Goal: Information Seeking & Learning: Learn about a topic

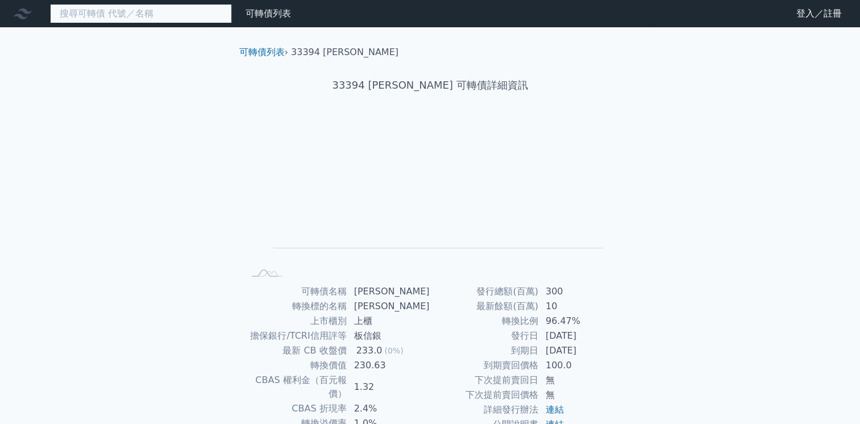
click at [182, 13] on input at bounding box center [141, 13] width 182 height 19
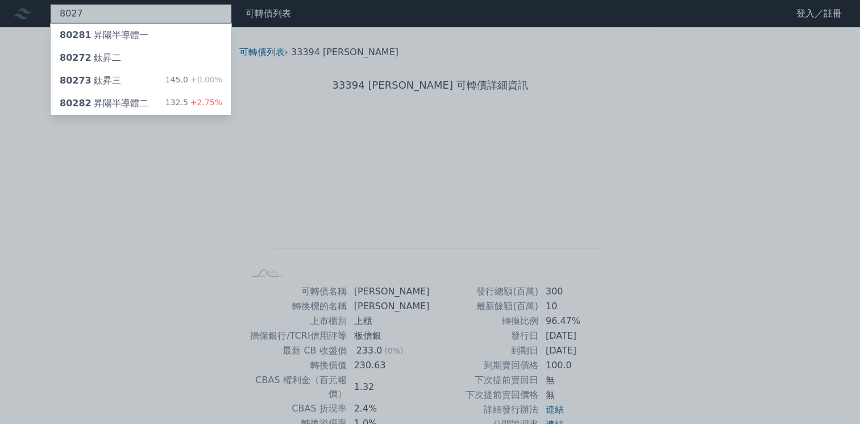
type input "8027"
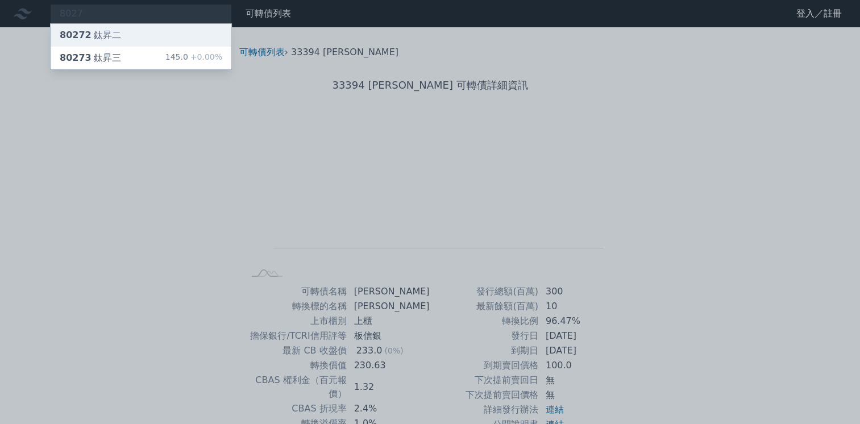
click at [175, 30] on div "80272 鈦昇二" at bounding box center [141, 35] width 181 height 23
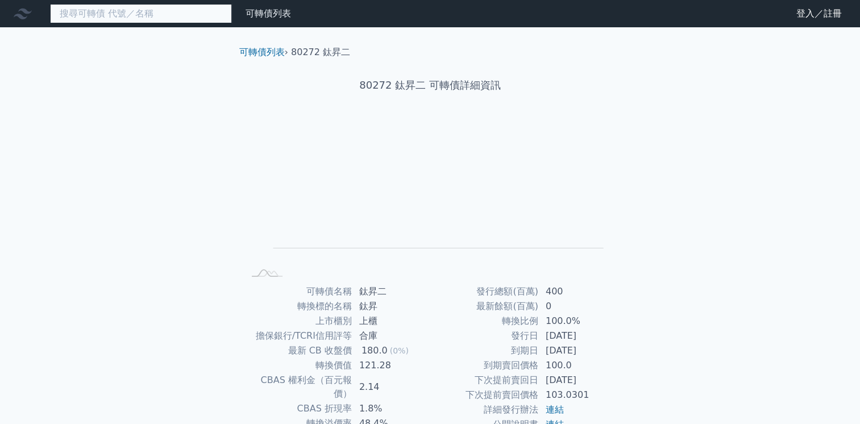
click at [115, 23] on input at bounding box center [141, 13] width 182 height 19
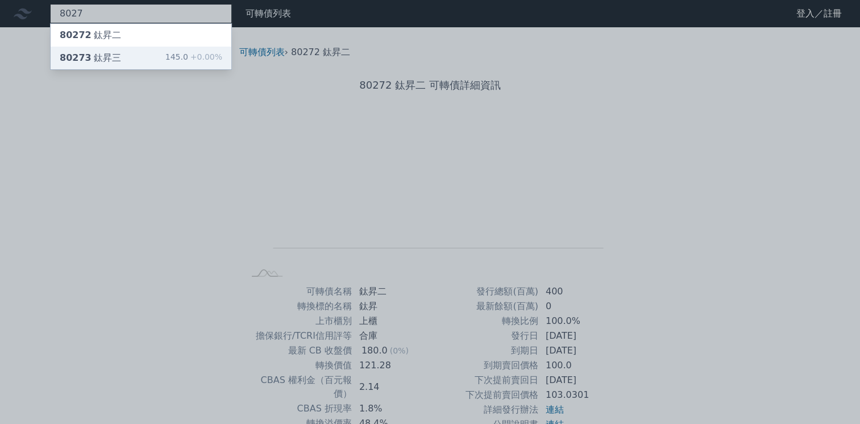
type input "8027"
click at [127, 49] on div "80273 鈦昇三 145.0 +0.00%" at bounding box center [141, 58] width 181 height 23
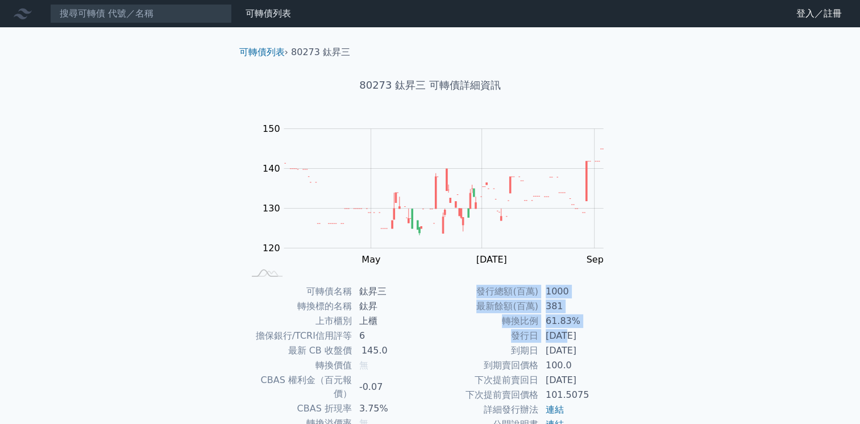
drag, startPoint x: 565, startPoint y: 333, endPoint x: 620, endPoint y: 356, distance: 59.1
click at [620, 356] on div "可轉債名稱 鈦昇三 轉換標的名稱 鈦昇 上市櫃別 上櫃 擔保銀行/TCRI信用評等 6 最新 CB 收盤價 145.0 轉換價值 無 CBAS 權利金（百元報…" at bounding box center [430, 387] width 400 height 206
drag, startPoint x: 620, startPoint y: 356, endPoint x: 627, endPoint y: 356, distance: 7.4
click at [620, 356] on div "可轉債名稱 鈦昇三 轉換標的名稱 鈦昇 上市櫃別 上櫃 擔保銀行/TCRI信用評等 6 最新 CB 收盤價 145.0 轉換價值 無 CBAS 權利金（百元報…" at bounding box center [430, 387] width 400 height 206
click at [635, 353] on div "可轉債列表 › 80273 鈦昇三 80273 鈦昇三 可轉債詳細資訊 Zoom Out 120 110 115 120 125 130 135 140 16…" at bounding box center [430, 283] width 437 height 513
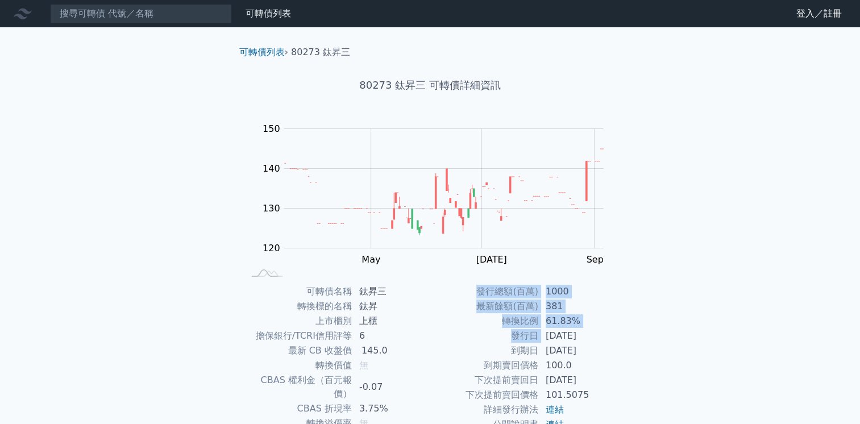
drag, startPoint x: 569, startPoint y: 343, endPoint x: 539, endPoint y: 338, distance: 30.0
click at [539, 338] on div "可轉債名稱 鈦昇三 轉換標的名稱 鈦昇 上市櫃別 上櫃 擔保銀行/TCRI信用評等 6 最新 CB 收盤價 145.0 轉換價值 無 CBAS 權利金（百元報…" at bounding box center [430, 387] width 400 height 206
click at [539, 338] on td "[DATE]" at bounding box center [578, 336] width 78 height 15
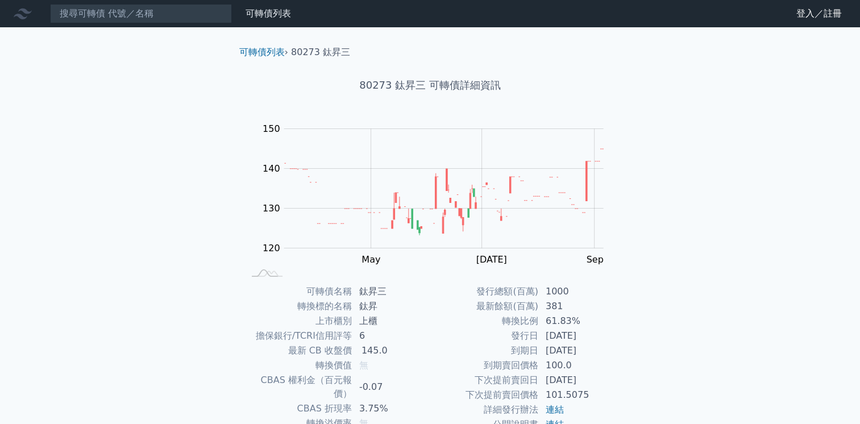
click at [538, 341] on td "發行日" at bounding box center [484, 336] width 109 height 15
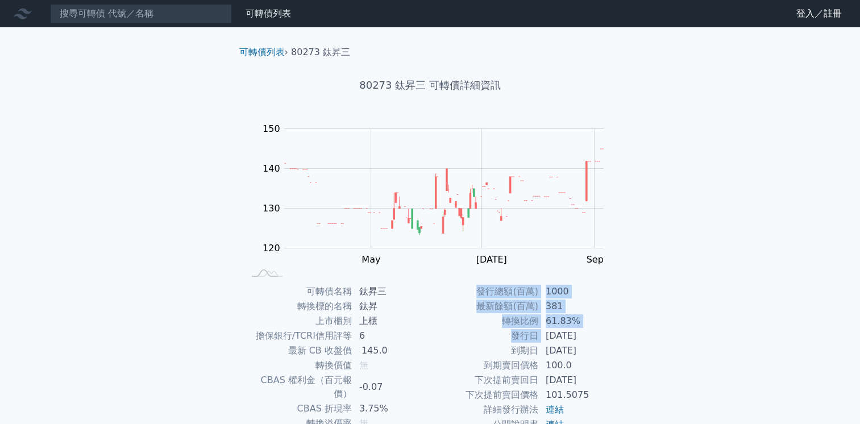
drag, startPoint x: 547, startPoint y: 340, endPoint x: 641, endPoint y: 369, distance: 98.2
click at [641, 369] on div "可轉債列表 › 80273 鈦昇三 80273 鈦昇三 可轉債詳細資訊 Zoom Out 120 110 115 120 125 130 135 140 16…" at bounding box center [430, 283] width 437 height 513
click at [647, 394] on div "可轉債列表 › 80273 鈦昇三 80273 鈦昇三 可轉債詳細資訊 Zoom Out 120 110 115 120 125 130 135 140 16…" at bounding box center [430, 283] width 437 height 513
click at [576, 350] on td "[DATE]" at bounding box center [578, 350] width 78 height 15
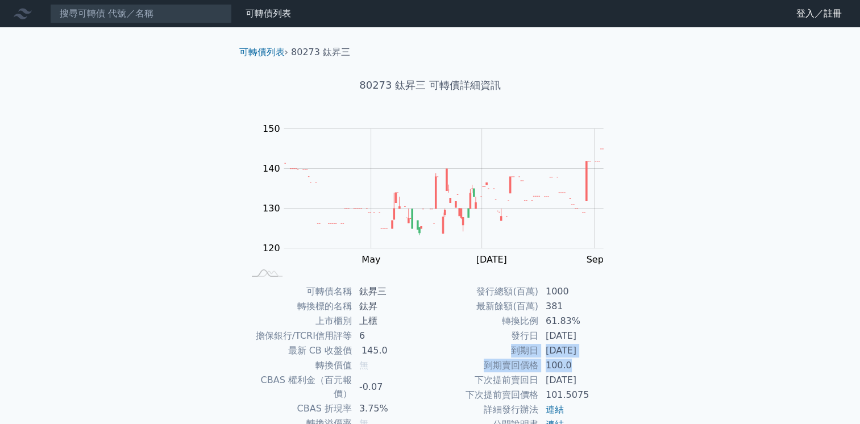
drag, startPoint x: 576, startPoint y: 331, endPoint x: 593, endPoint y: 369, distance: 42.2
click at [593, 369] on tbody "發行總額(百萬) 1000 最新餘額(百萬) 381 轉換比例 61.83% 發行日 [DATE] 到期日 [DATE] 到期賣回價格 100.0 下次提前賣…" at bounding box center [523, 365] width 186 height 163
click at [593, 369] on td "100.0" at bounding box center [578, 365] width 78 height 15
click at [551, 325] on td "61.83%" at bounding box center [578, 321] width 78 height 15
drag, startPoint x: 545, startPoint y: 317, endPoint x: 611, endPoint y: 372, distance: 85.6
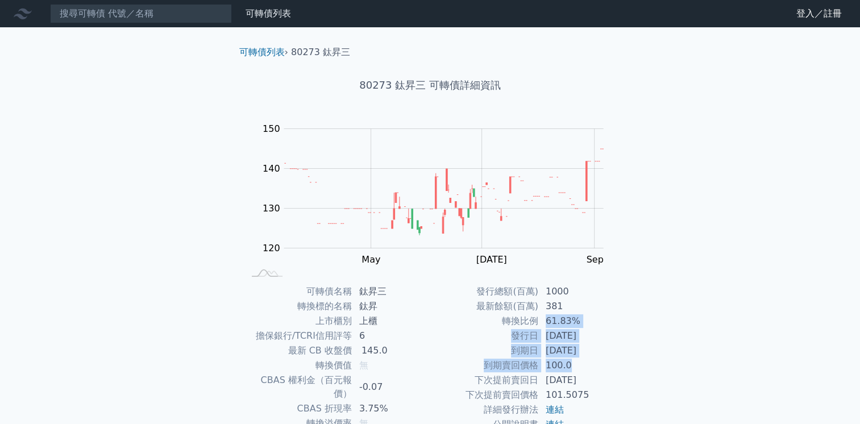
click at [611, 372] on tbody "發行總額(百萬) 1000 最新餘額(百萬) 381 轉換比例 61.83% 發行日 [DATE] 到期日 [DATE] 到期賣回價格 100.0 下次提前賣…" at bounding box center [523, 365] width 186 height 163
click at [611, 372] on td "100.0" at bounding box center [578, 365] width 78 height 15
click at [623, 387] on div "可轉債名稱 鈦昇三 轉換標的名稱 鈦昇 上市櫃別 上櫃 擔保銀行/TCRI信用評等 6 最新 CB 收盤價 145.0 轉換價值 無 CBAS 權利金（百元報…" at bounding box center [430, 387] width 400 height 206
click at [82, 297] on div "可轉債列表 財務數據 可轉債列表 財務數據 登入／註冊 登入／註冊 可轉債列表 › 80273 鈦昇三 80273 鈦昇三 可轉債詳細資訊 Zoom Out …" at bounding box center [430, 270] width 860 height 540
